Goal: Information Seeking & Learning: Find specific page/section

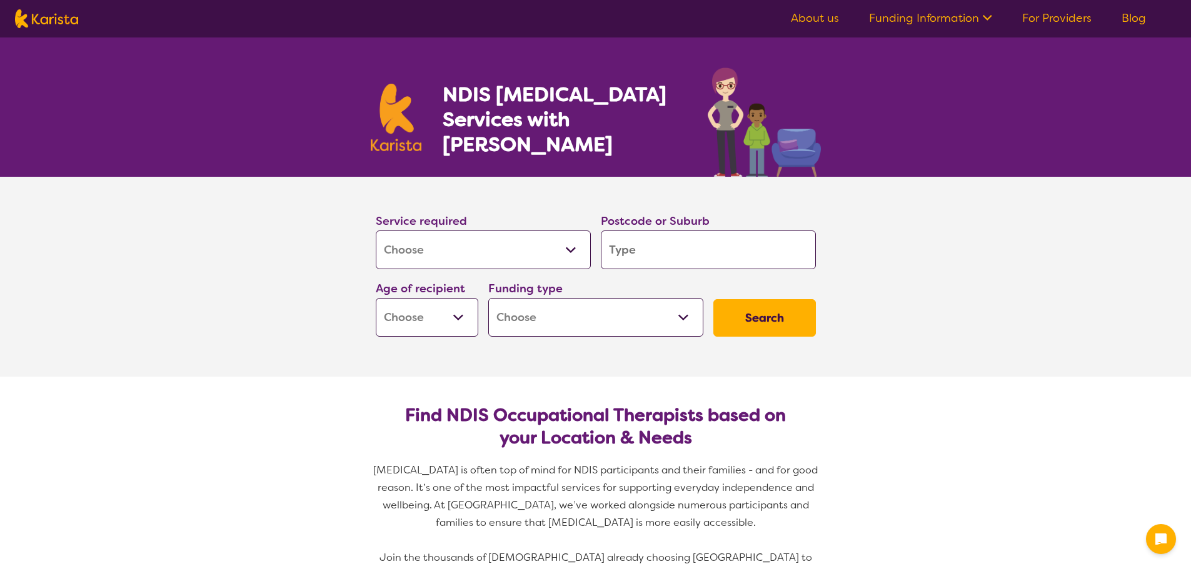
select select "[MEDICAL_DATA]"
drag, startPoint x: 0, startPoint y: 0, endPoint x: 539, endPoint y: 261, distance: 599.0
click at [539, 261] on select "Allied Health Assistant Assessment ([MEDICAL_DATA] or [MEDICAL_DATA]) Behaviour…" at bounding box center [483, 250] width 215 height 39
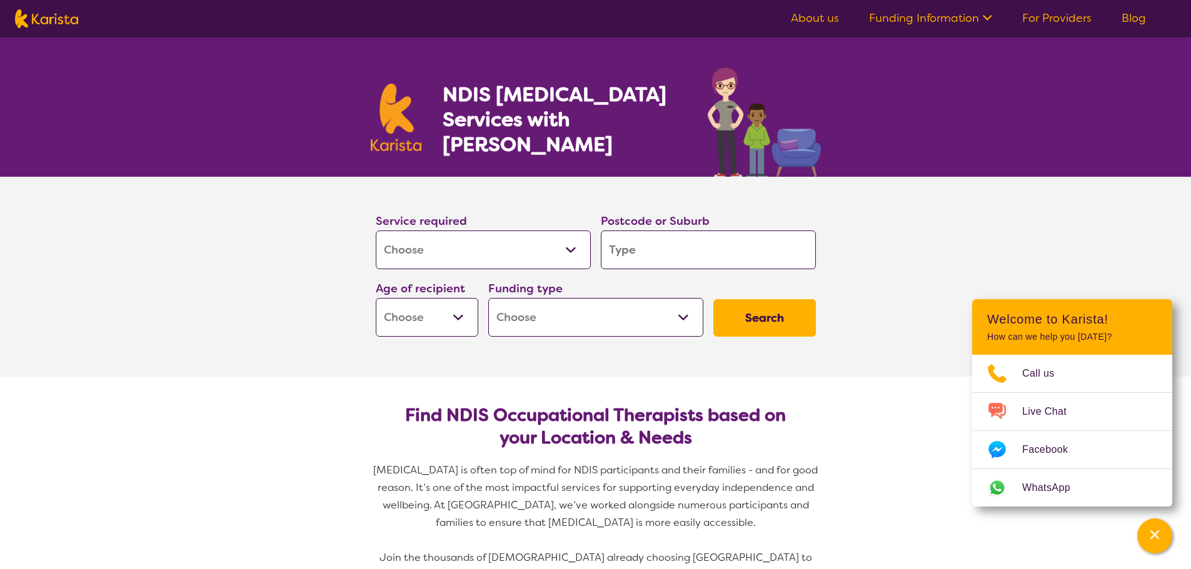
click at [376, 231] on select "Allied Health Assistant Assessment ([MEDICAL_DATA] or [MEDICAL_DATA]) Behaviour…" at bounding box center [483, 250] width 215 height 39
click at [651, 257] on input "search" at bounding box center [708, 250] width 215 height 39
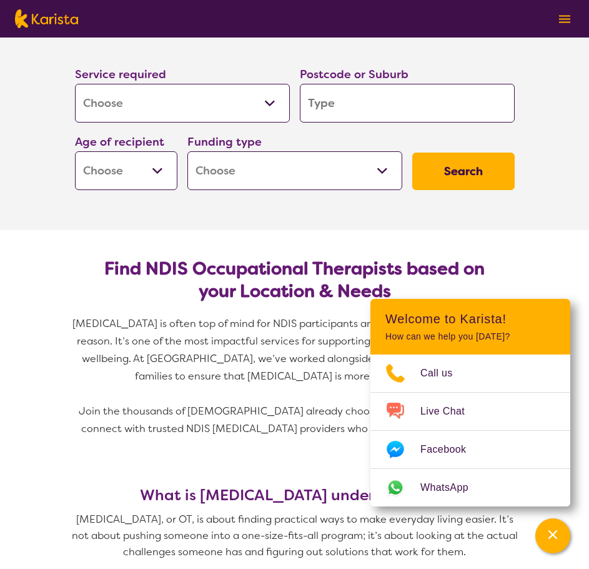
scroll to position [125, 0]
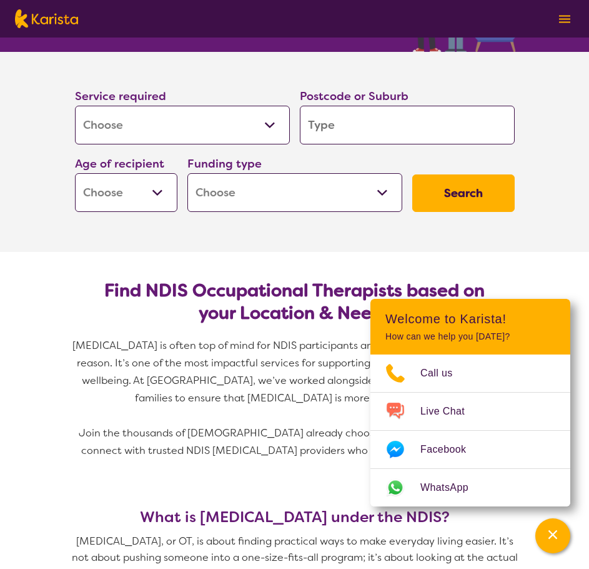
click at [389, 129] on input "search" at bounding box center [407, 125] width 215 height 39
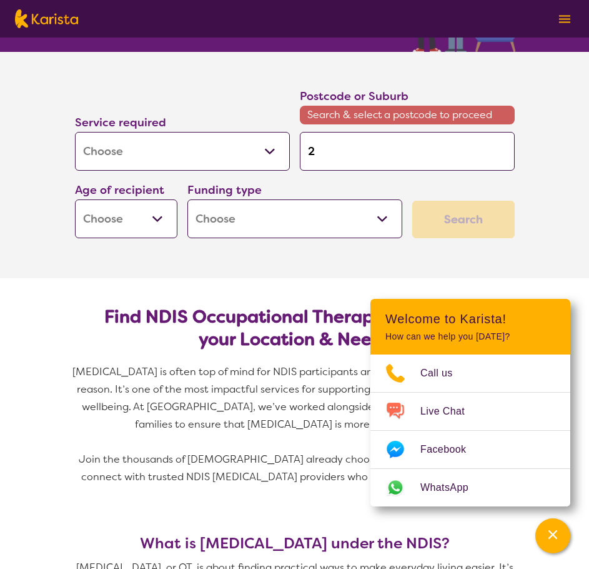
type input "2"
type input "25"
type input "256"
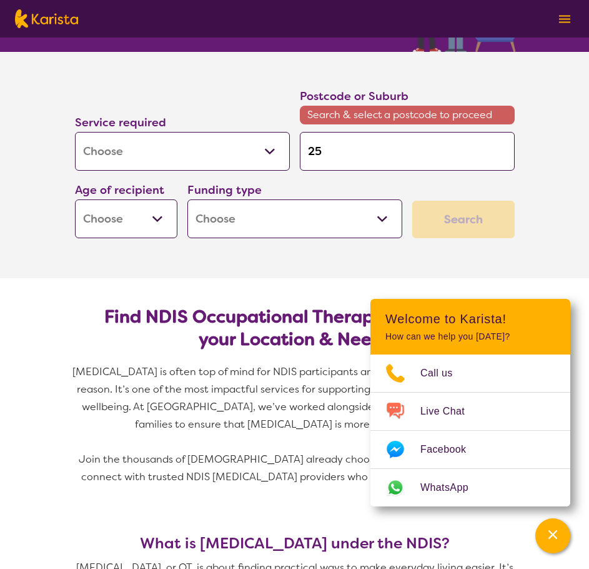
type input "256"
type input "2566"
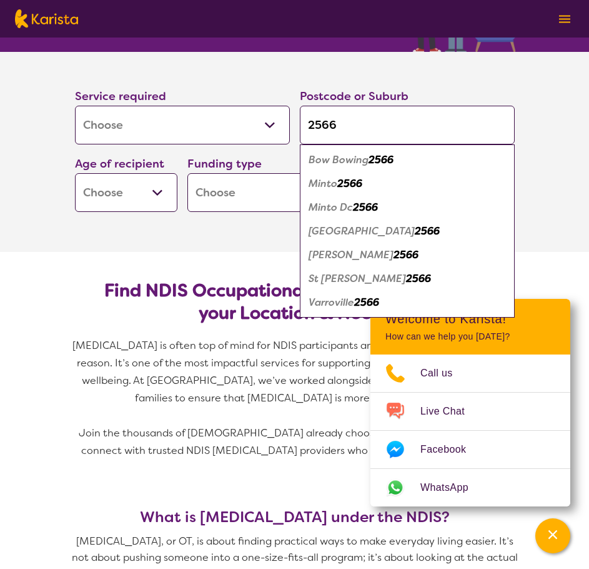
type input "2566"
click at [344, 185] on em "2566" at bounding box center [349, 183] width 25 height 13
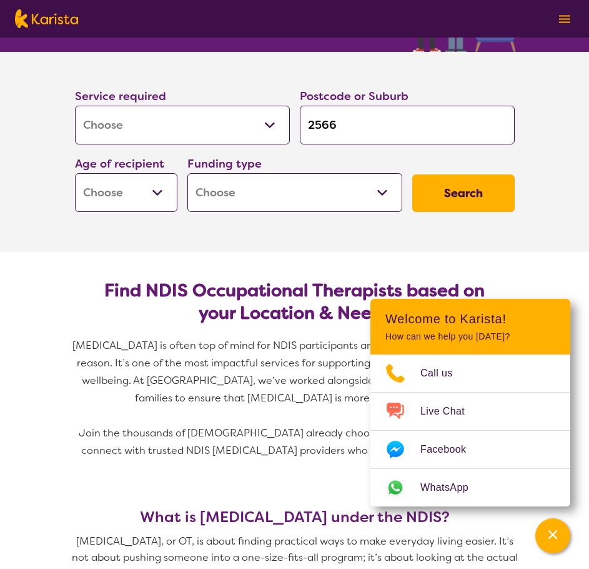
click at [149, 204] on select "Early Childhood - 0 to 9 Child - 10 to 11 Adolescent - 12 to 17 Adult - 18 to 6…" at bounding box center [126, 192] width 102 height 39
select select "EC"
click at [75, 173] on select "Early Childhood - 0 to 9 Child - 10 to 11 Adolescent - 12 to 17 Adult - 18 to 6…" at bounding box center [126, 192] width 102 height 39
select select "EC"
click at [267, 192] on select "Home Care Package (HCP) National Disability Insurance Scheme (NDIS) I don't know" at bounding box center [294, 192] width 215 height 39
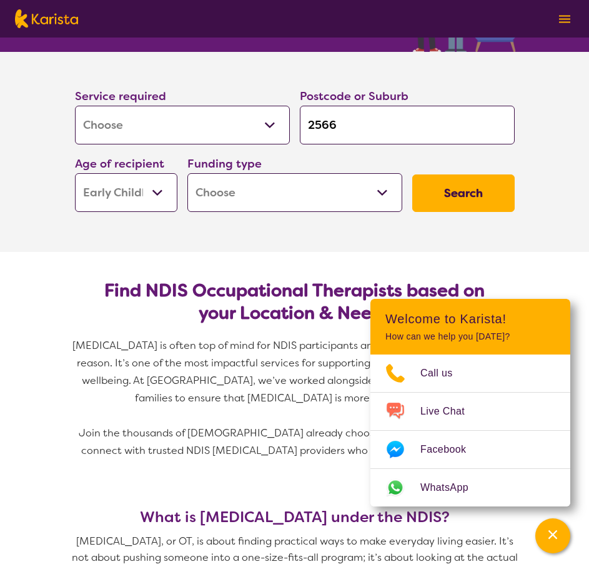
select select "NDIS"
click at [187, 173] on select "Home Care Package (HCP) National Disability Insurance Scheme (NDIS) I don't know" at bounding box center [294, 192] width 215 height 39
select select "NDIS"
click at [437, 185] on button "Search" at bounding box center [463, 192] width 102 height 37
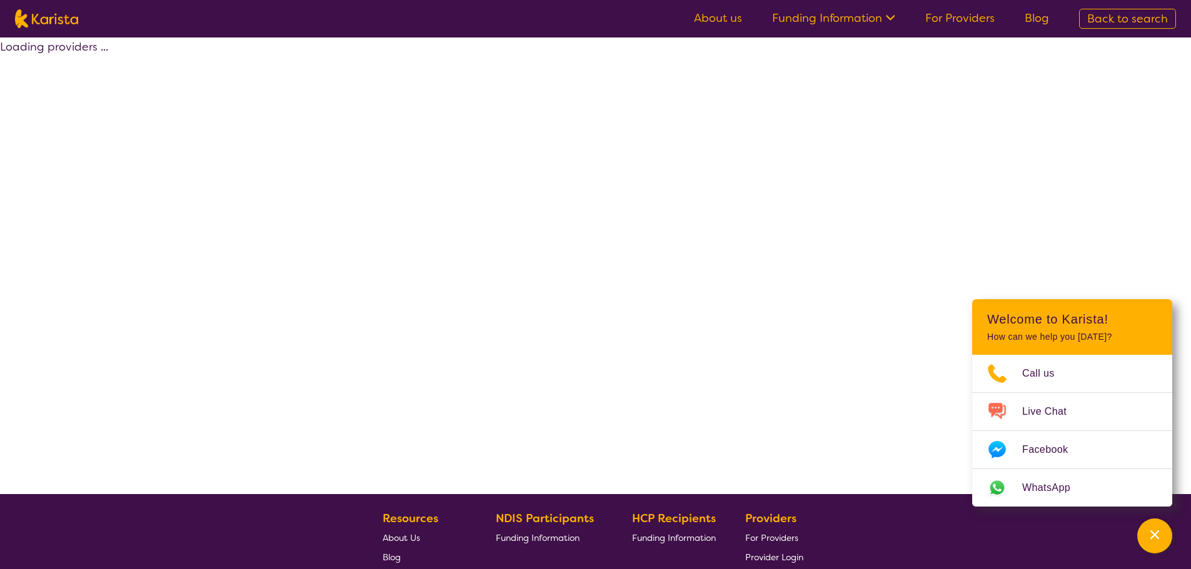
select select "by_score"
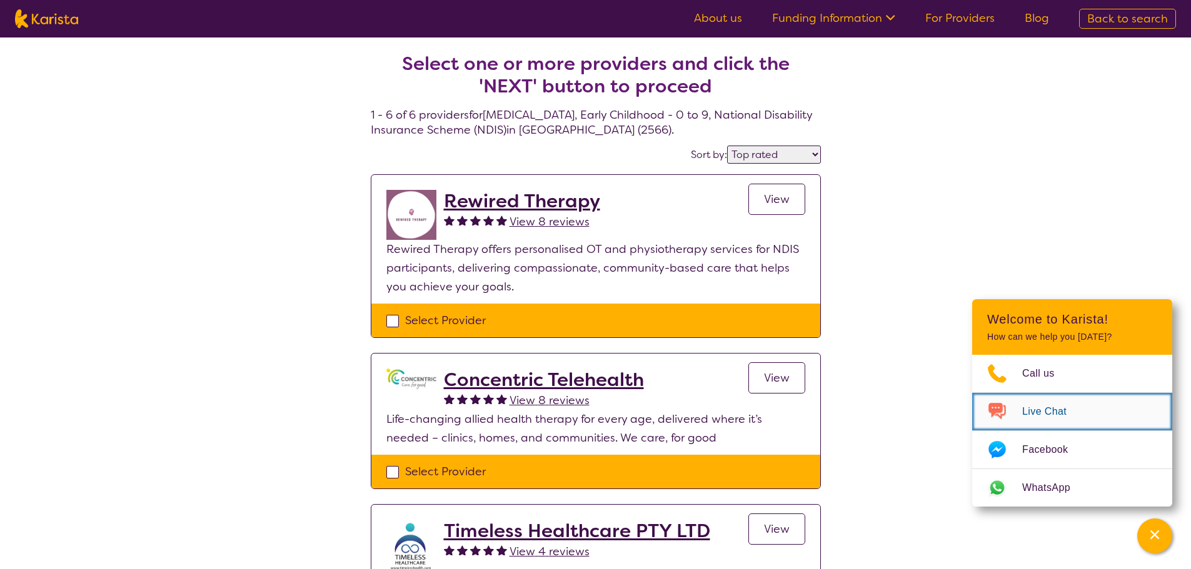
click at [1056, 410] on span "Live Chat" at bounding box center [1051, 411] width 59 height 19
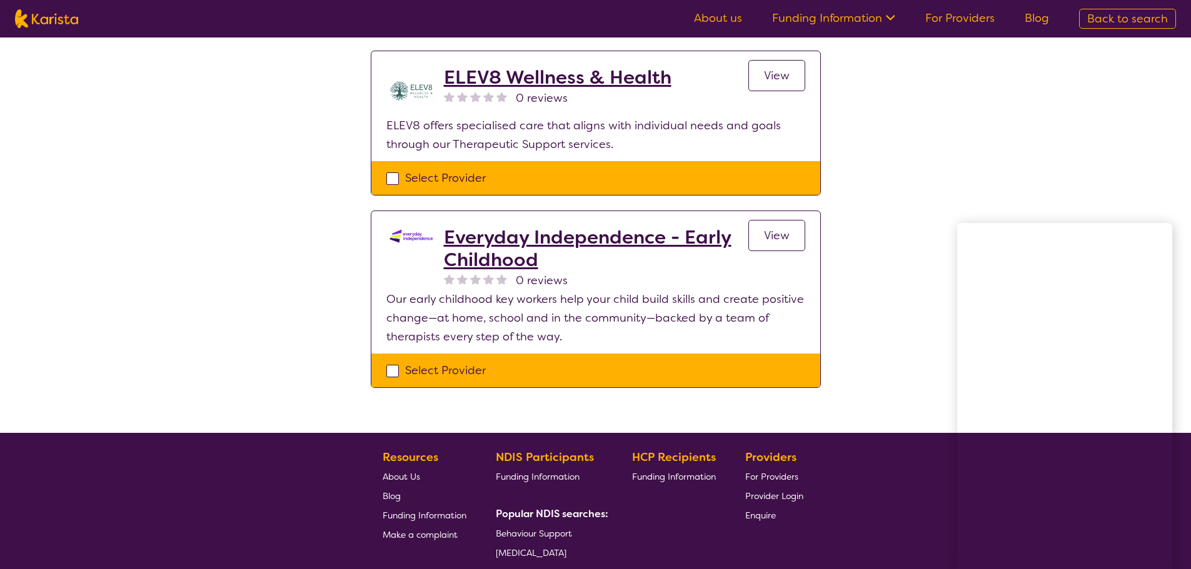
scroll to position [812, 0]
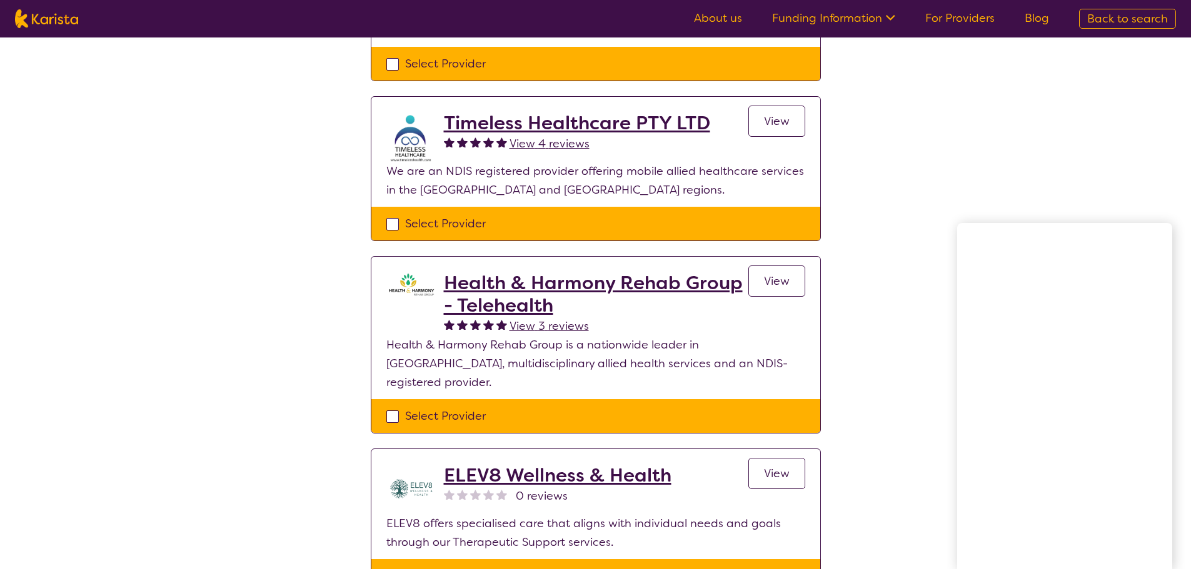
drag, startPoint x: 727, startPoint y: 356, endPoint x: 669, endPoint y: 223, distance: 144.7
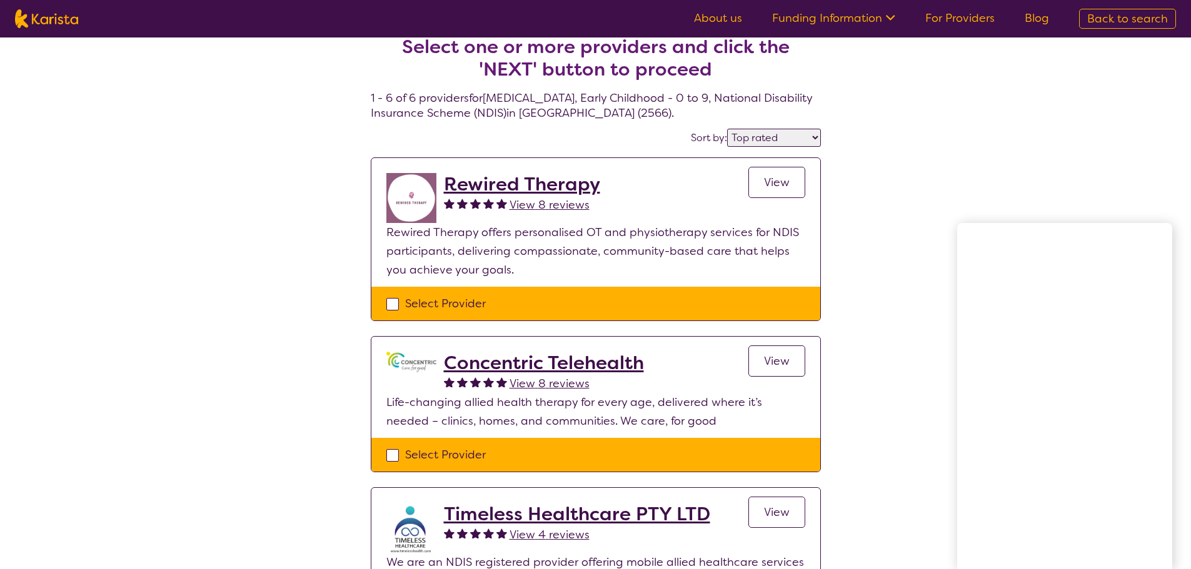
scroll to position [0, 0]
